Goal: Find specific page/section: Find specific page/section

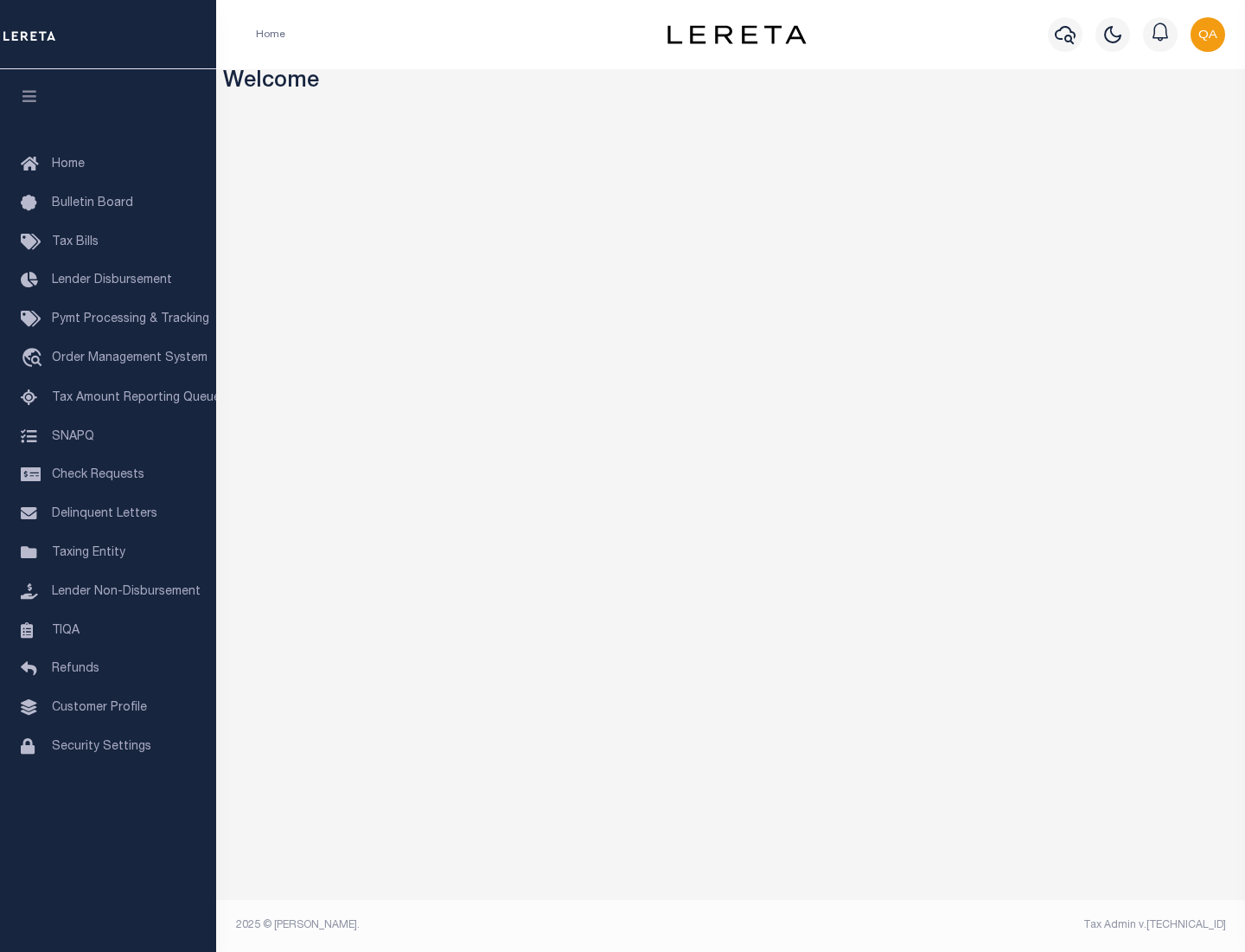
click at [108, 630] on link "TIQA" at bounding box center [108, 631] width 216 height 39
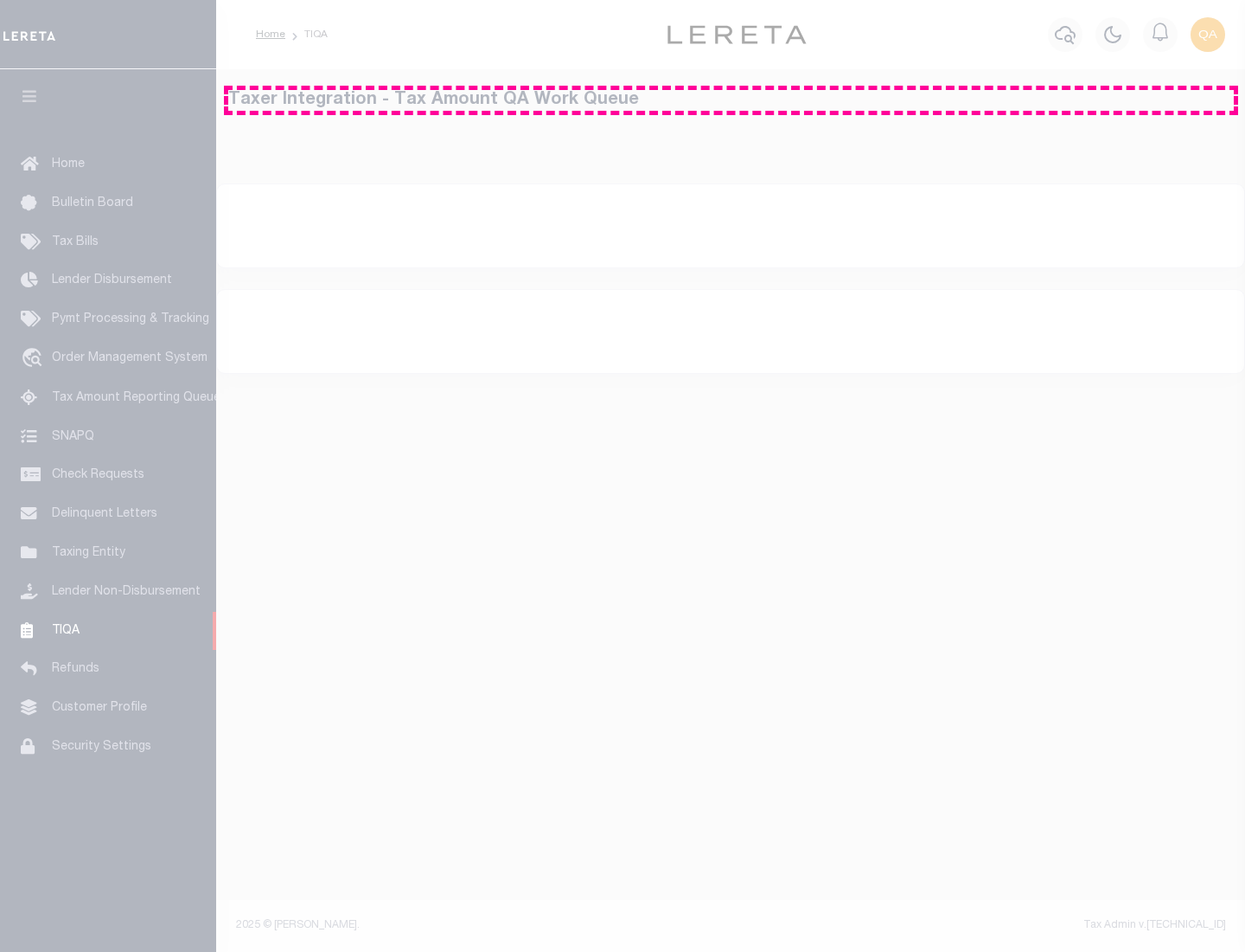
select select "200"
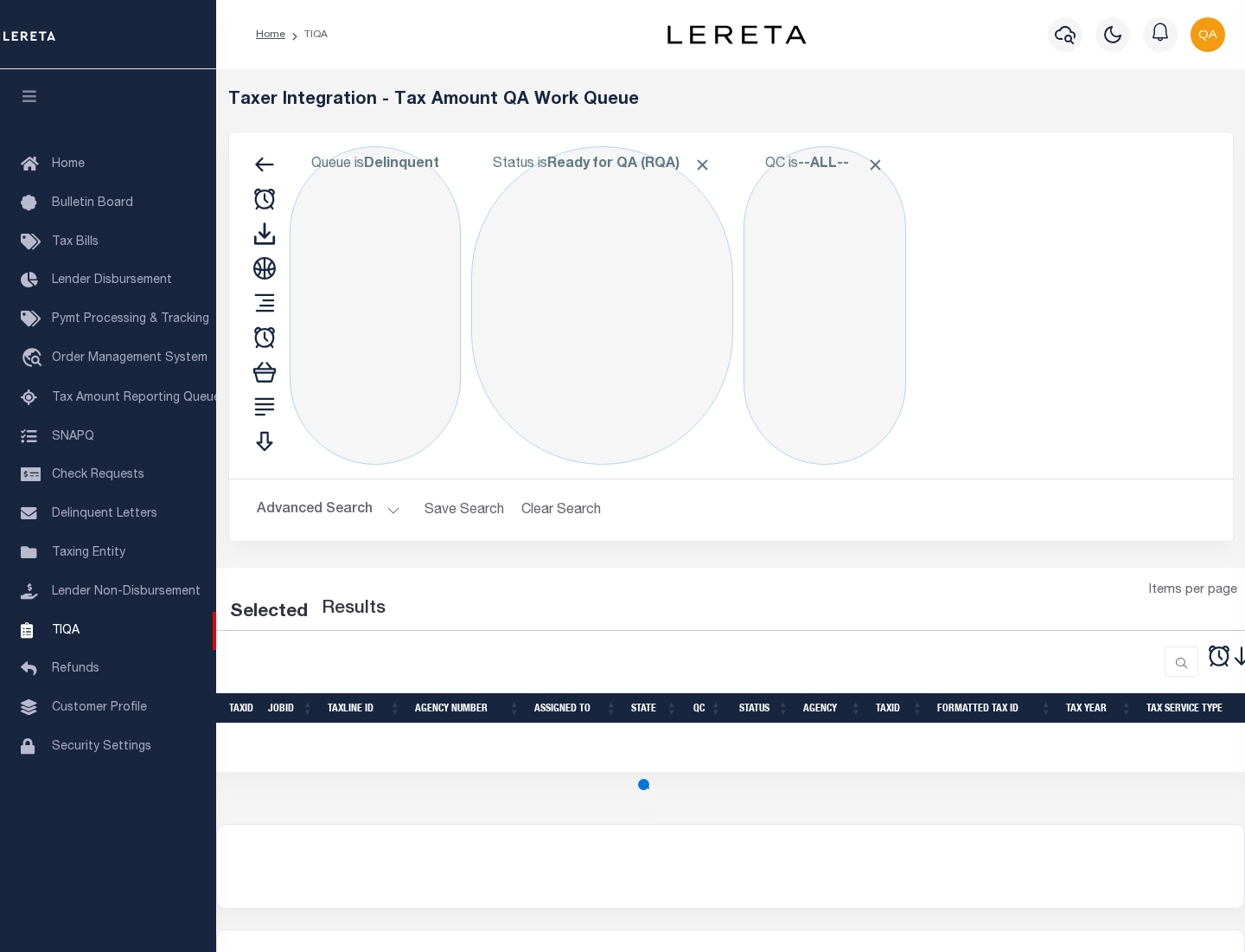
select select "200"
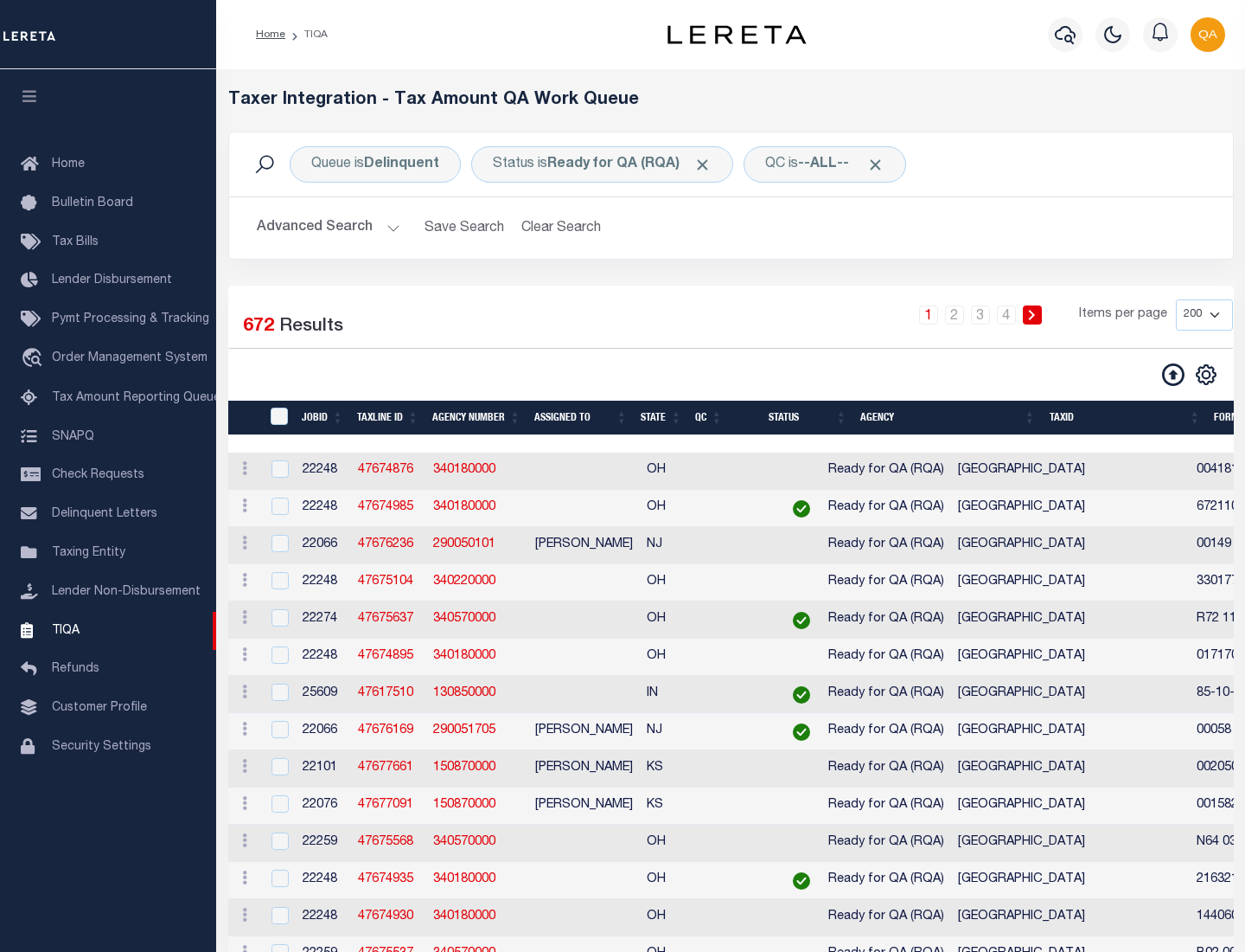
click at [709, 165] on span "Click to Remove" at bounding box center [703, 165] width 18 height 19
